Goal: Transaction & Acquisition: Purchase product/service

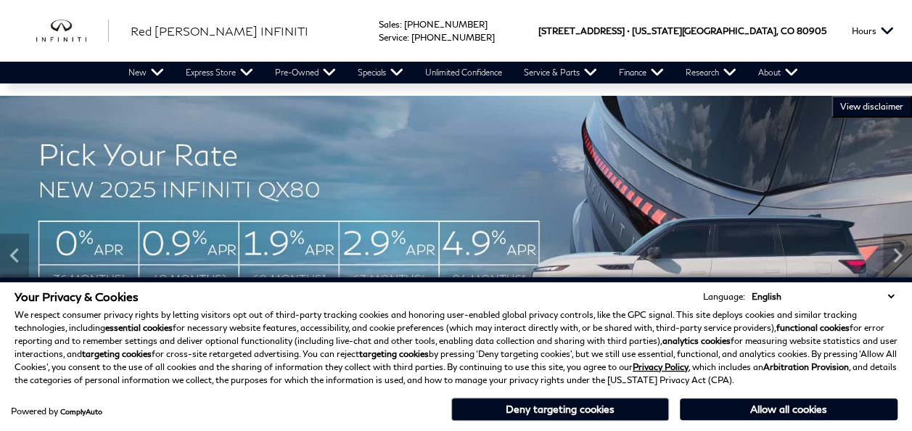
click at [889, 297] on select "English Spanish / Español English / [GEOGRAPHIC_DATA] Korean / 한국어 Vietnamese /…" at bounding box center [822, 296] width 149 height 14
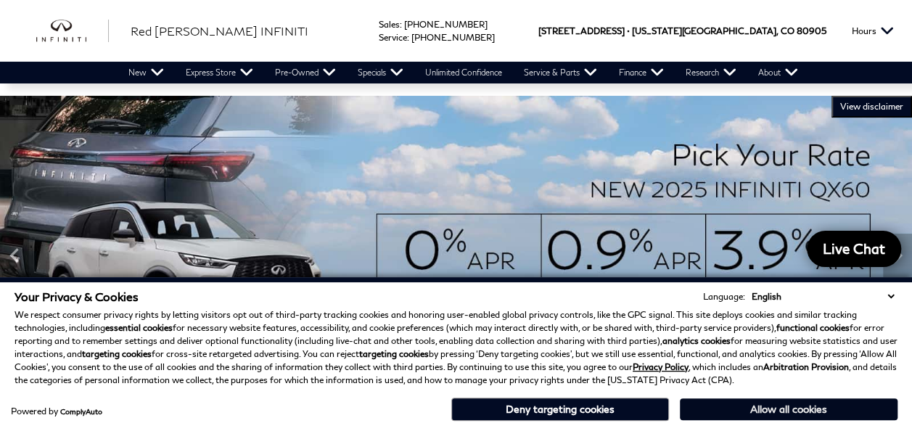
click at [764, 418] on button "Allow all cookies" at bounding box center [789, 409] width 218 height 22
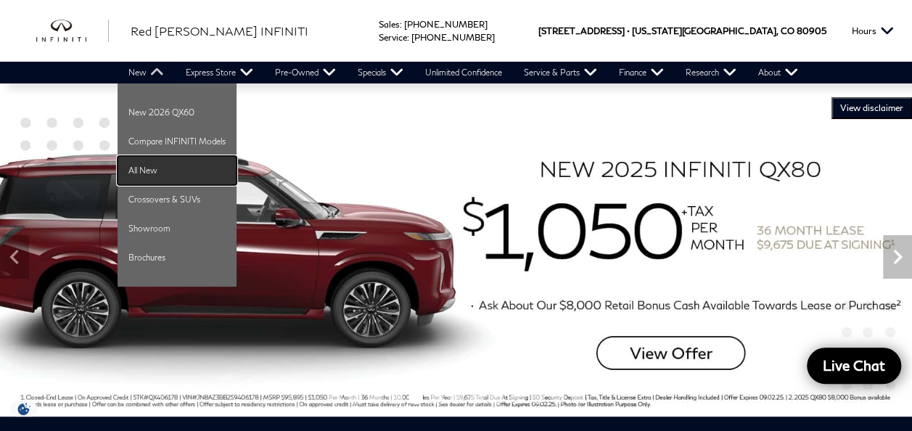
click at [146, 168] on link "All New" at bounding box center [176, 170] width 119 height 29
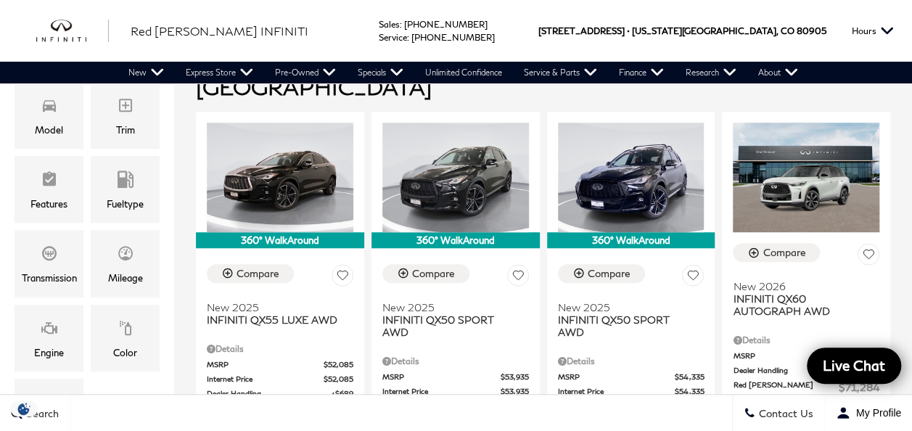
scroll to position [348, 0]
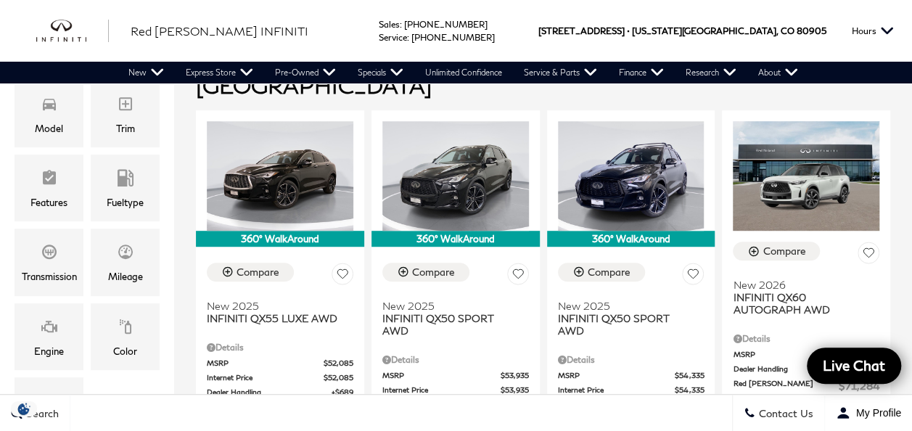
click at [293, 26] on div "Sales : Call sales Phone Number [PHONE_NUMBER] Service : Call service Phone Num…" at bounding box center [456, 31] width 912 height 62
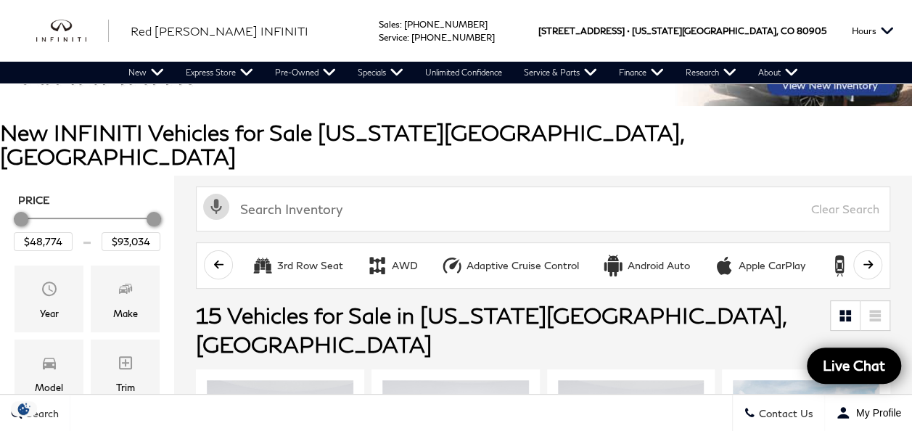
scroll to position [87, 0]
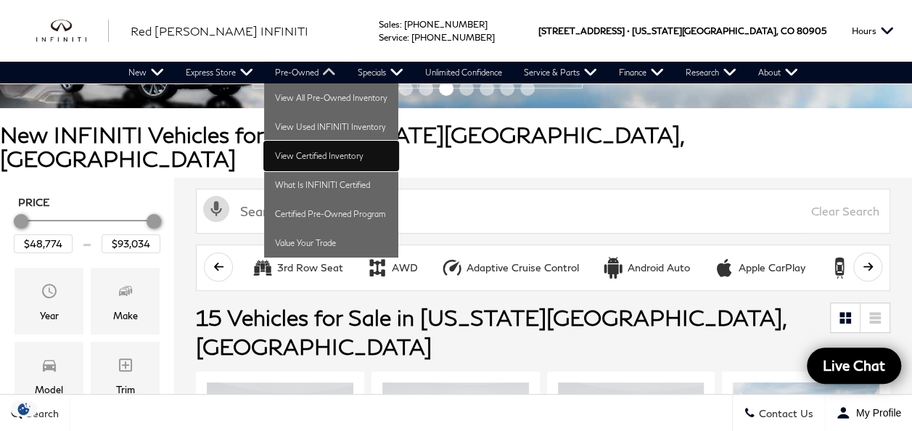
click at [315, 168] on link "View Certified Inventory" at bounding box center [331, 155] width 134 height 29
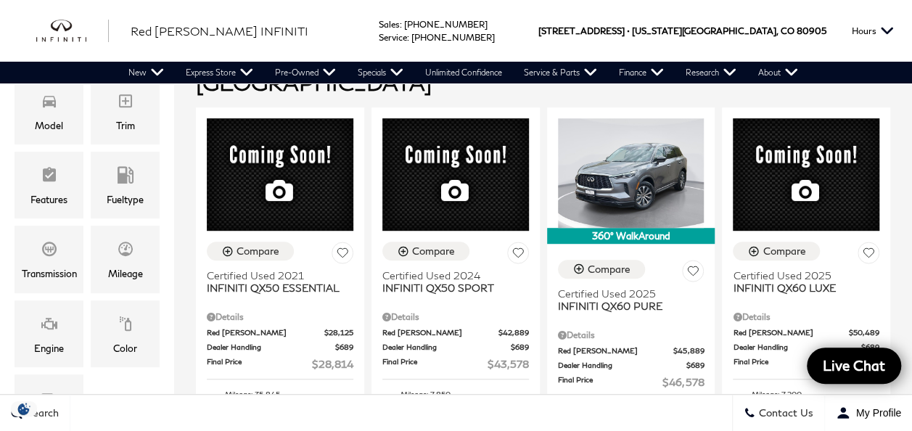
scroll to position [348, 0]
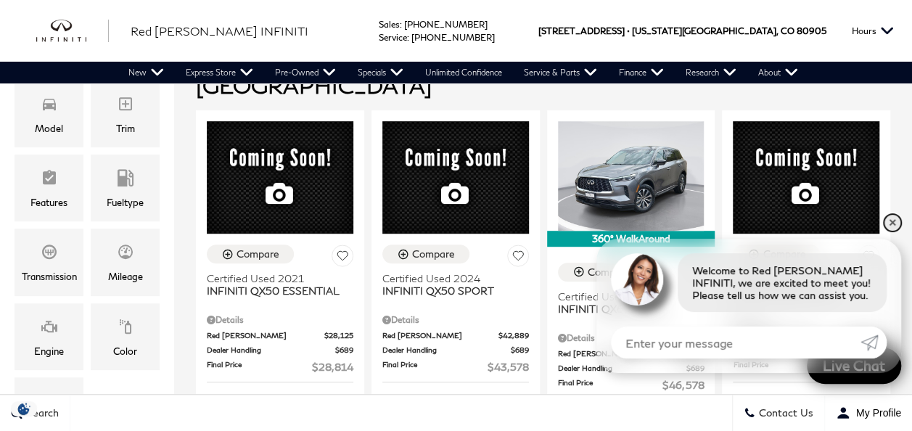
click at [890, 228] on link "✕" at bounding box center [891, 222] width 17 height 17
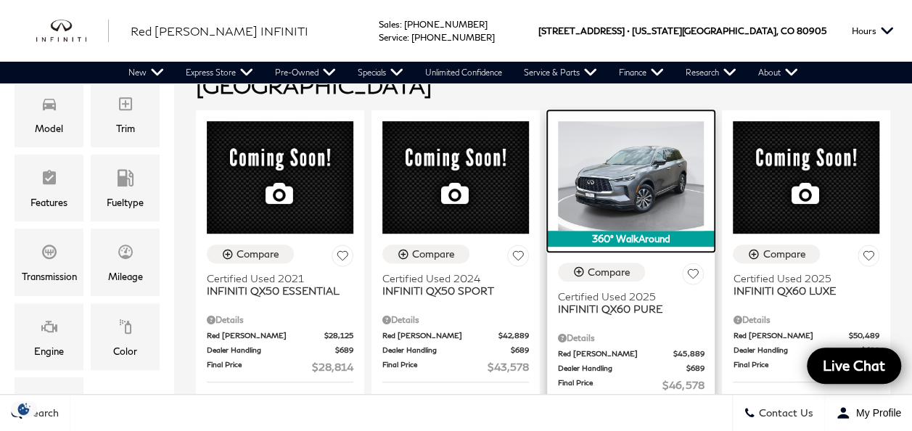
click at [659, 150] on img at bounding box center [631, 176] width 146 height 110
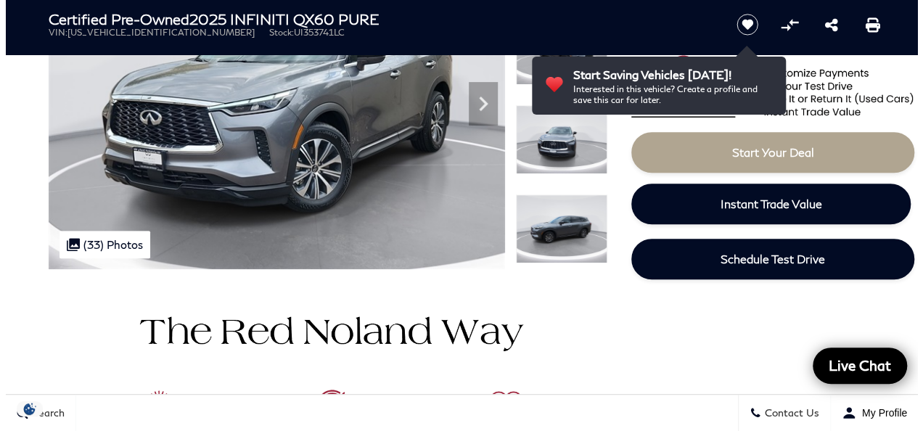
scroll to position [232, 0]
